Goal: Check status: Check status

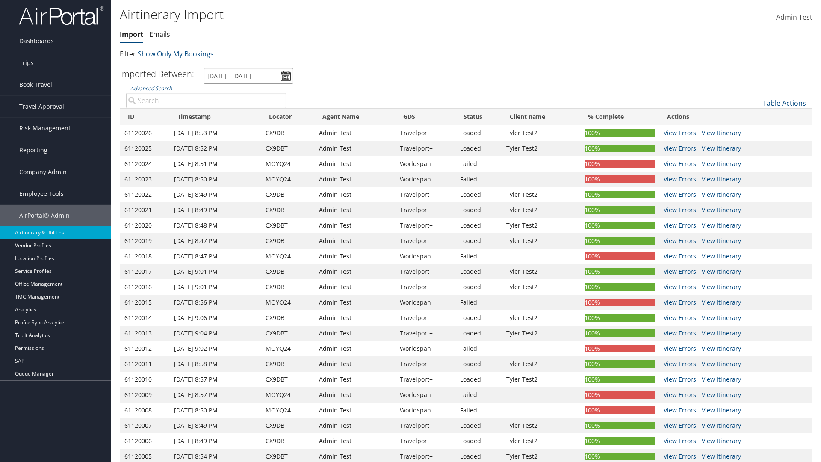
click at [248, 76] on input "[DATE] - [DATE]" at bounding box center [249, 76] width 90 height 16
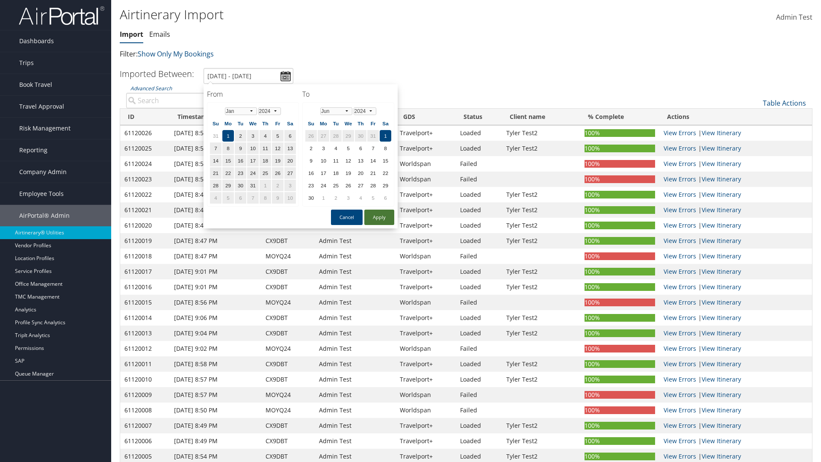
click at [379, 217] on button "Apply" at bounding box center [379, 217] width 30 height 15
type input "1/1/2024 - 6/1/2024"
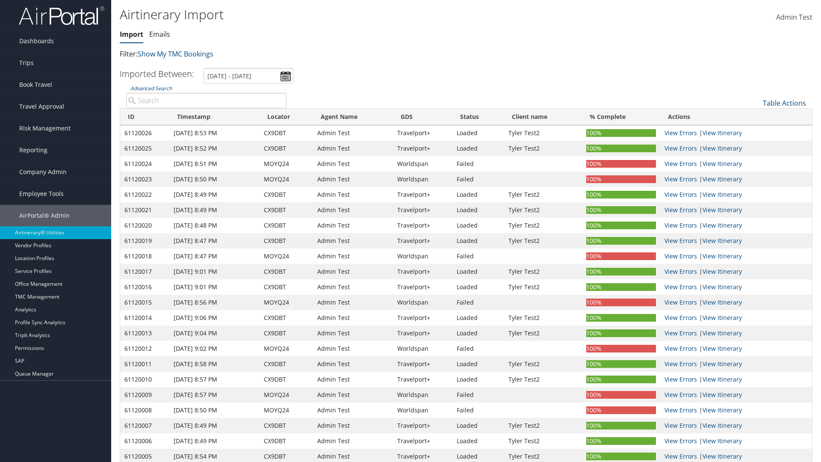
click at [145, 117] on th "ID" at bounding box center [144, 117] width 49 height 17
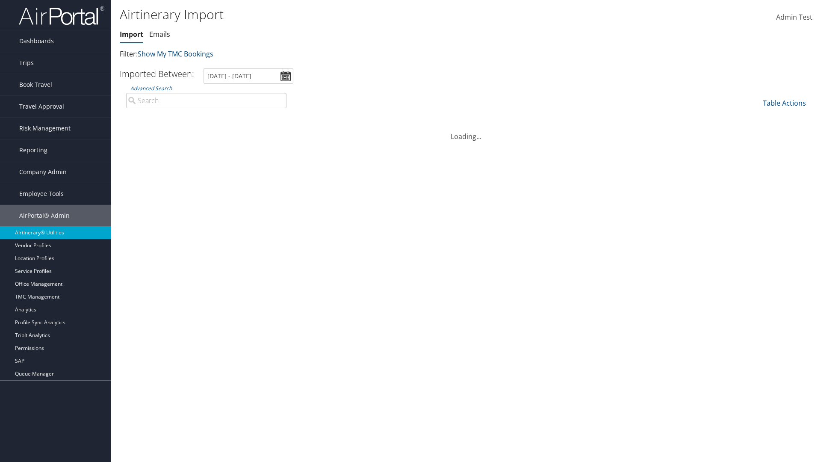
scroll to position [109, 0]
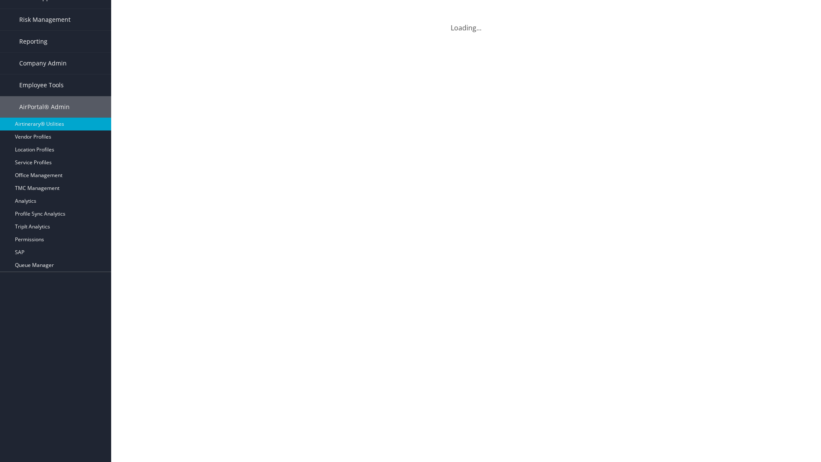
click at [145, 8] on th "ID" at bounding box center [144, 8] width 49 height 17
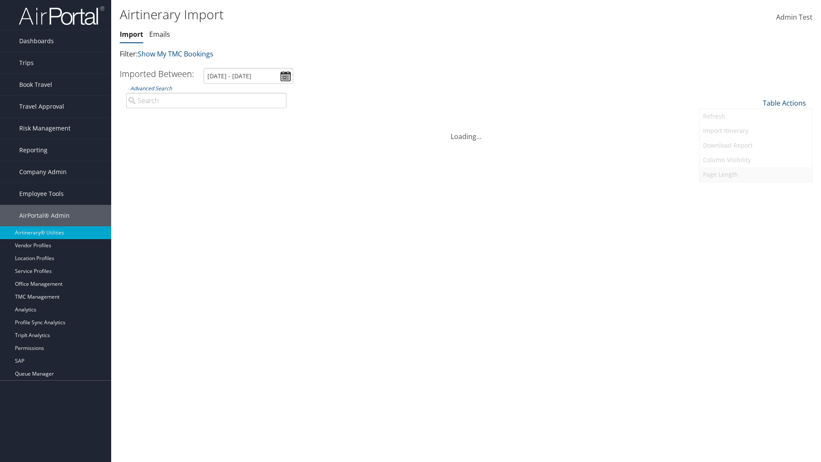
click at [756, 116] on link "Refresh" at bounding box center [756, 116] width 112 height 15
click at [756, 174] on link "Page Length" at bounding box center [756, 174] width 112 height 15
click at [756, 132] on link "25" at bounding box center [756, 131] width 112 height 15
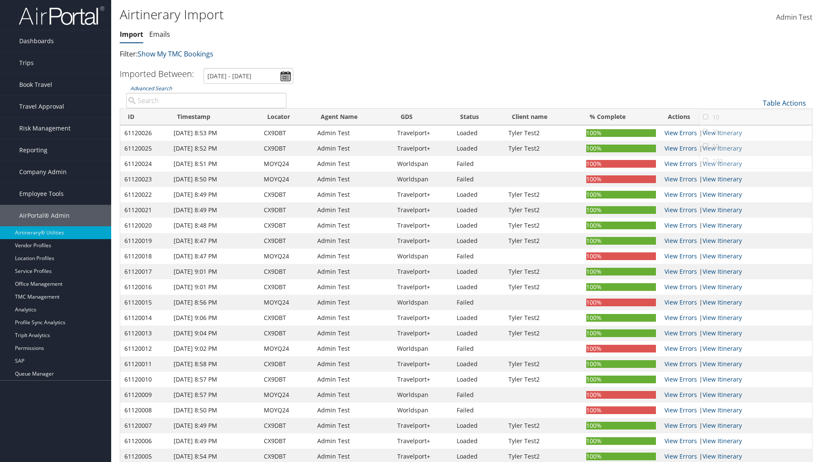
scroll to position [63, 0]
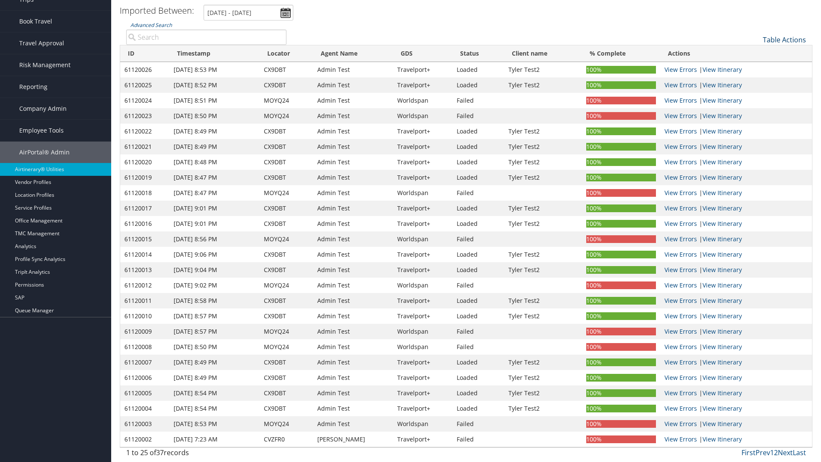
click at [784, 44] on link "Table Actions" at bounding box center [784, 39] width 43 height 9
